Goal: Book appointment/travel/reservation

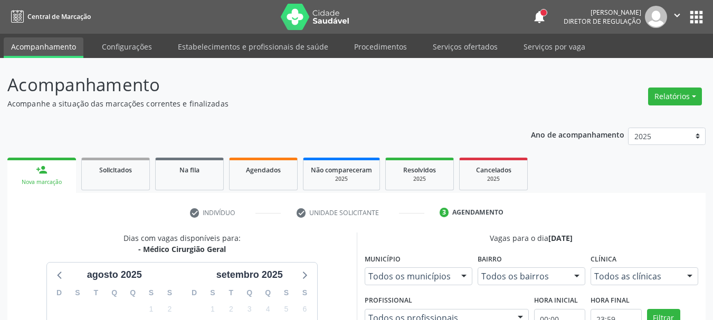
click at [692, 18] on button "apps" at bounding box center [696, 17] width 18 height 18
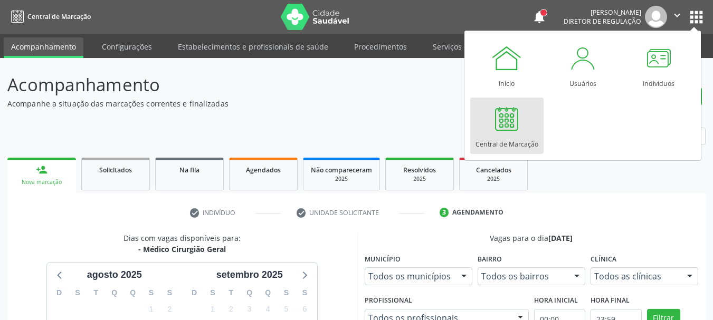
click at [515, 126] on div at bounding box center [507, 119] width 32 height 32
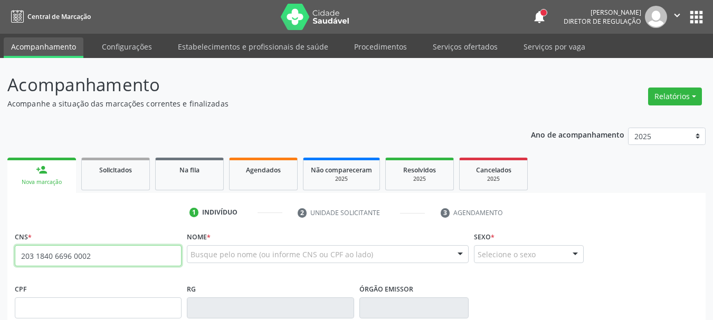
type input "203 1840 6696 0002"
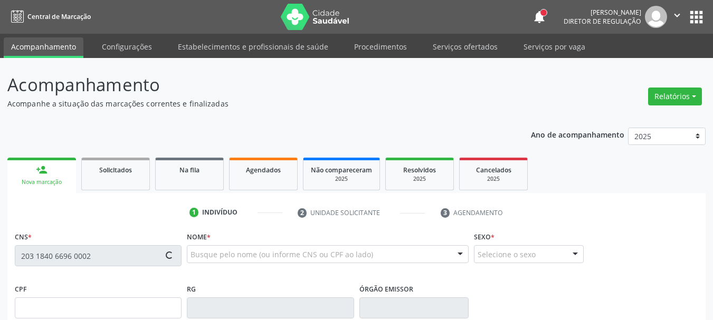
scroll to position [53, 0]
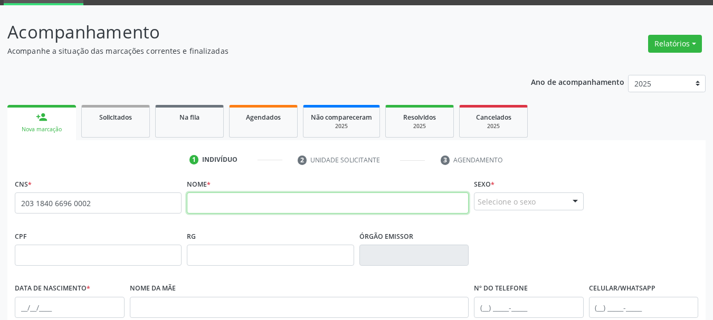
click at [226, 201] on input "text" at bounding box center [328, 203] width 282 height 21
type input "a"
click at [229, 201] on input "Andresia evangelista da silva" at bounding box center [328, 203] width 282 height 21
type input "Andresia Evangelista da silva"
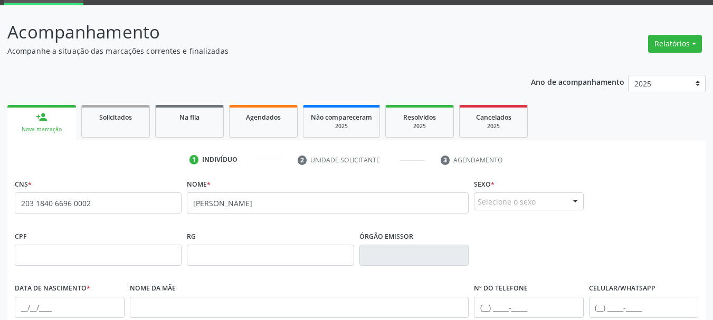
click at [571, 201] on div at bounding box center [575, 202] width 16 height 18
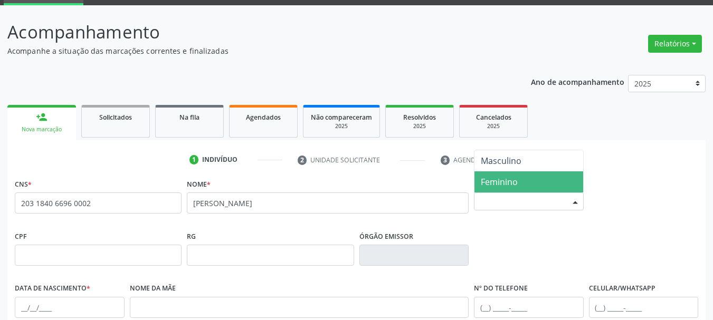
click at [534, 178] on span "Feminino" at bounding box center [529, 182] width 109 height 21
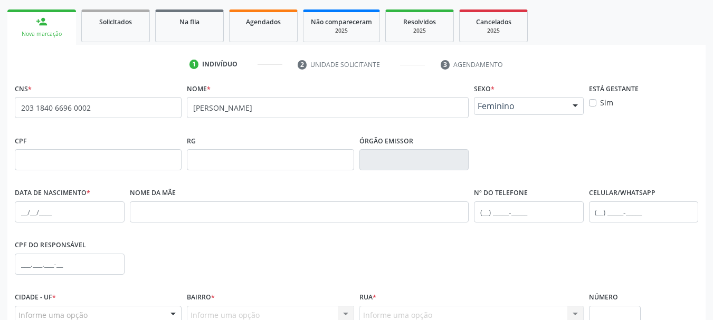
scroll to position [158, 0]
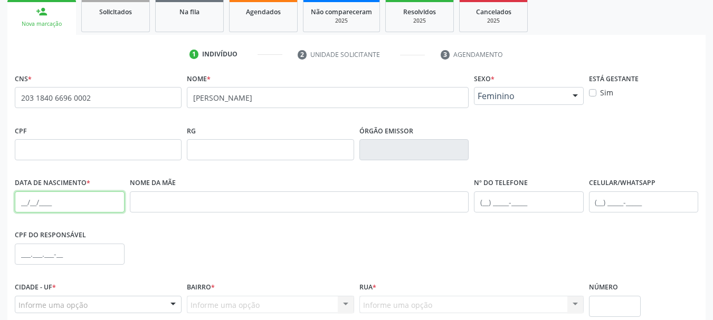
click at [26, 206] on input "text" at bounding box center [70, 202] width 110 height 21
type input "19/04/2021"
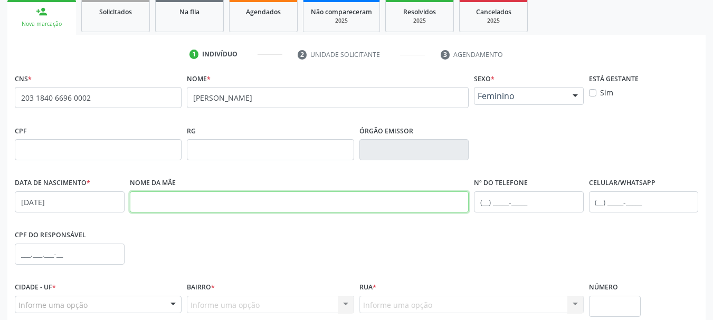
click at [178, 204] on input "text" at bounding box center [299, 202] width 339 height 21
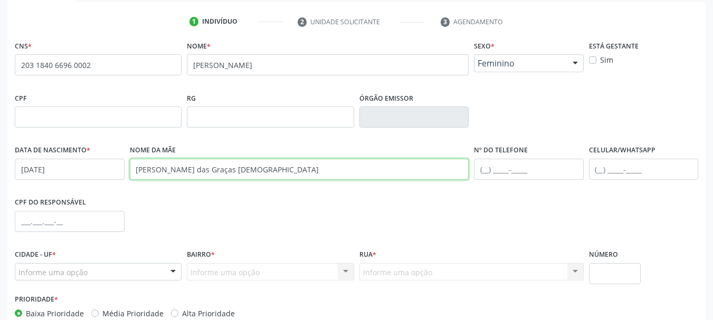
scroll to position [252, 0]
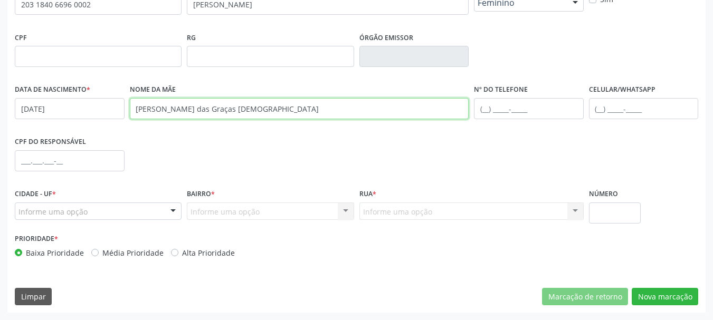
type input "Maria das Graças Evangelista"
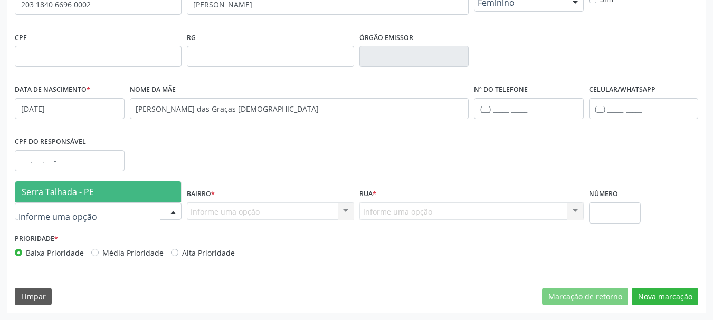
drag, startPoint x: 89, startPoint y: 189, endPoint x: 102, endPoint y: 194, distance: 13.7
click at [88, 191] on span "Serra Talhada - PE" at bounding box center [58, 192] width 72 height 12
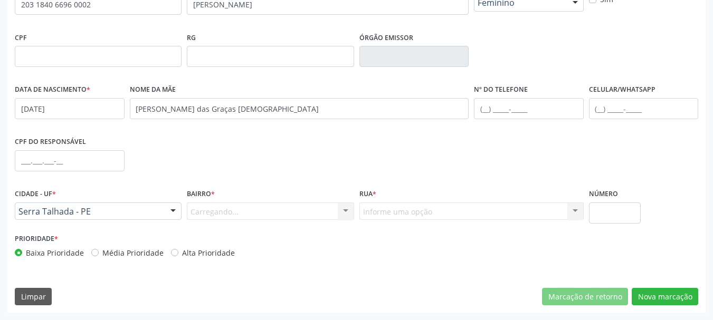
click at [269, 223] on div "Bairro * Carregando... Nenhum resultado encontrado para: " " Nenhuma opção enco…" at bounding box center [270, 208] width 172 height 45
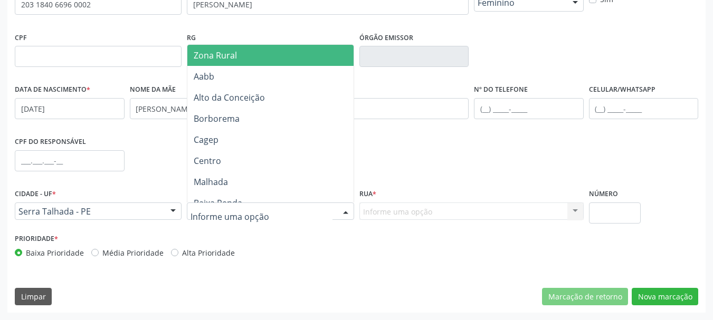
click at [264, 219] on div at bounding box center [270, 212] width 167 height 18
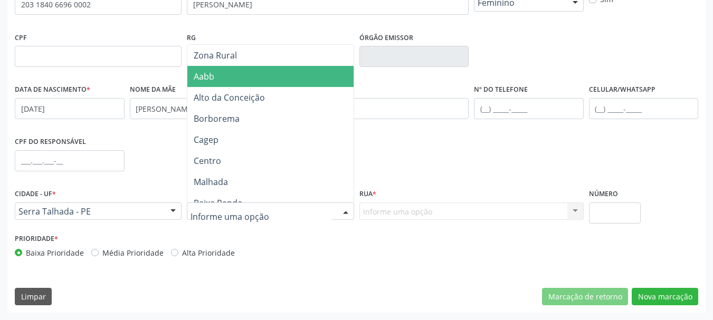
drag, startPoint x: 247, startPoint y: 52, endPoint x: 247, endPoint y: 58, distance: 5.8
click at [247, 54] on span "Zona Rural" at bounding box center [271, 55] width 169 height 21
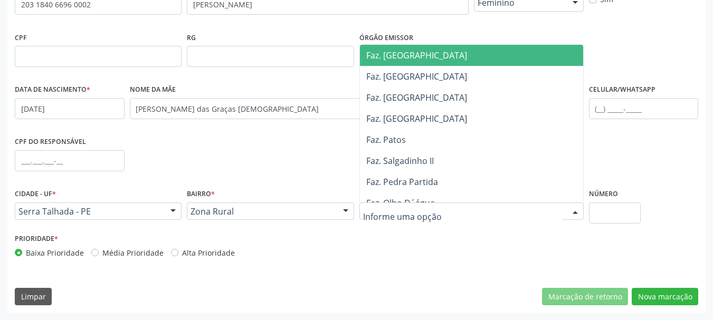
click at [428, 56] on span "Faz. [GEOGRAPHIC_DATA]" at bounding box center [416, 56] width 101 height 12
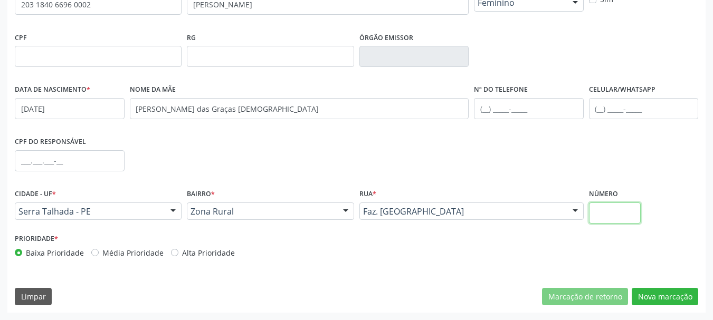
click at [640, 212] on input "text" at bounding box center [615, 213] width 52 height 21
type input "00"
click at [682, 296] on button "Nova marcação" at bounding box center [665, 297] width 67 height 18
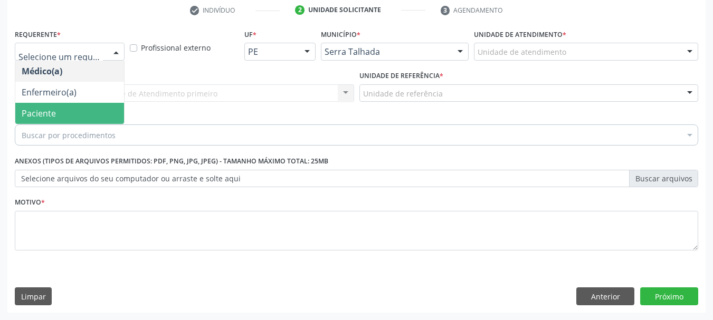
click at [60, 113] on span "Paciente" at bounding box center [69, 113] width 109 height 21
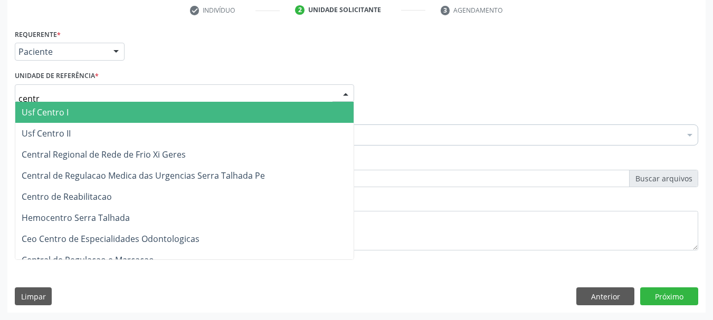
type input "centro"
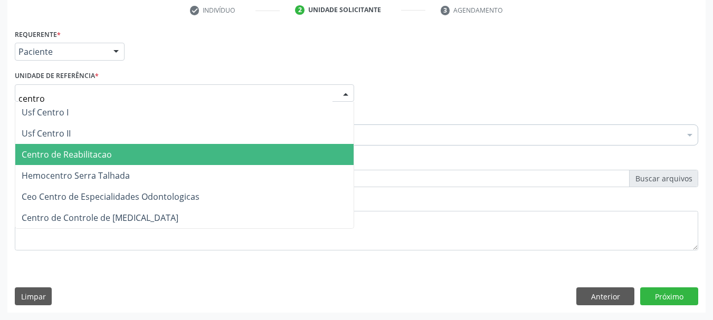
click at [82, 157] on span "Centro de Reabilitacao" at bounding box center [67, 155] width 90 height 12
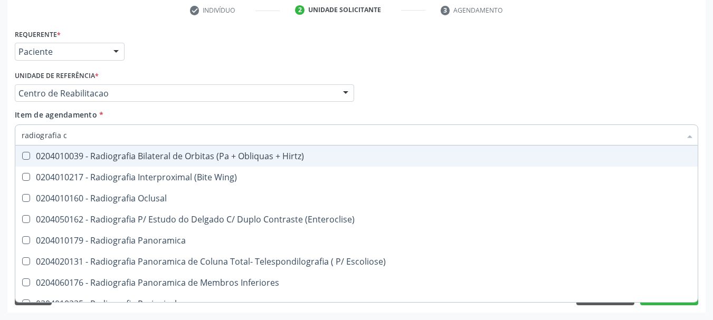
type input "radiografia"
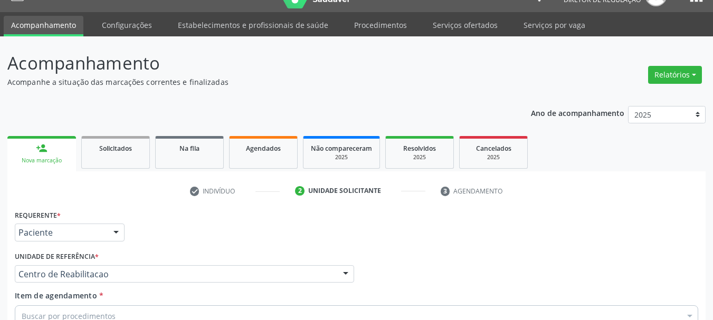
scroll to position [0, 0]
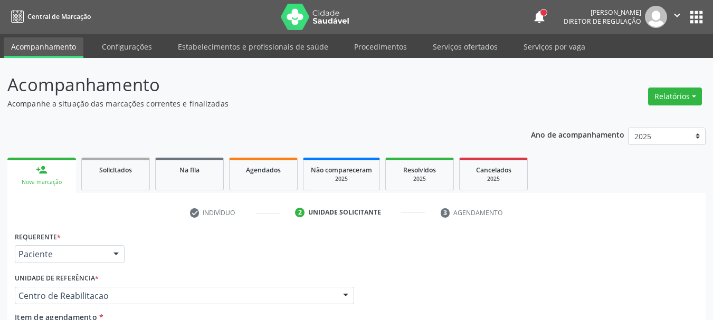
click at [680, 14] on icon "" at bounding box center [677, 16] width 12 height 12
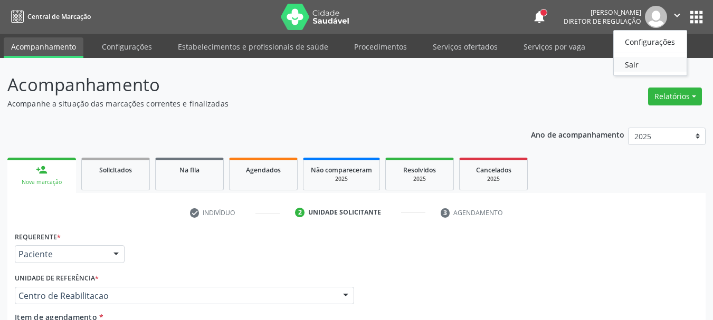
click at [637, 68] on link "Sair" at bounding box center [650, 64] width 73 height 15
